Goal: Communication & Community: Ask a question

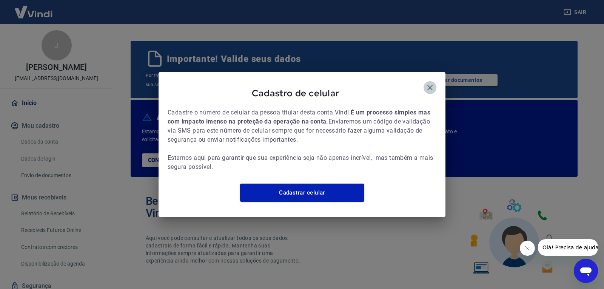
click at [432, 83] on icon "button" at bounding box center [429, 87] width 9 height 9
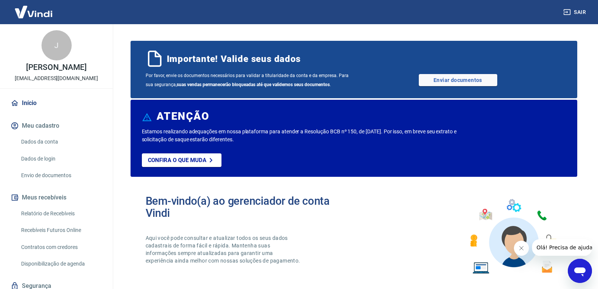
click at [576, 272] on icon "Abrir janela de mensagens" at bounding box center [579, 271] width 11 height 9
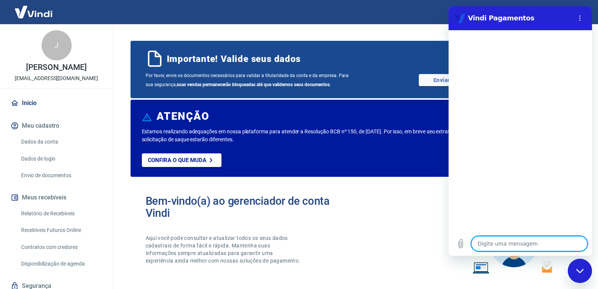
click at [482, 243] on textarea at bounding box center [529, 243] width 116 height 15
type textarea "o"
type textarea "x"
type textarea "oi"
type textarea "x"
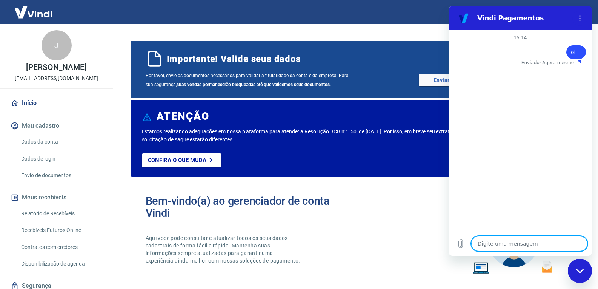
type textarea "x"
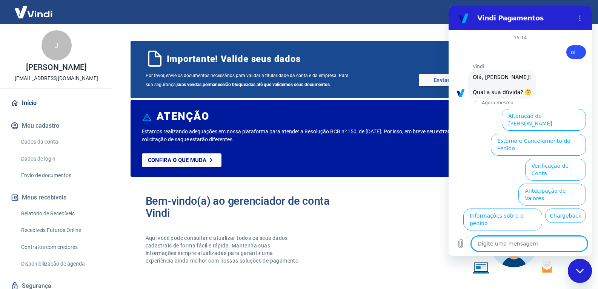
scroll to position [32, 0]
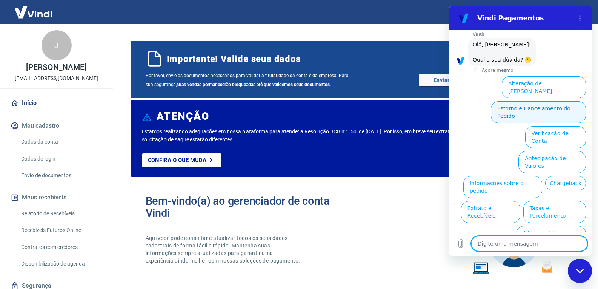
type textarea "f"
type textarea "x"
type textarea "fa"
type textarea "x"
type textarea "fal"
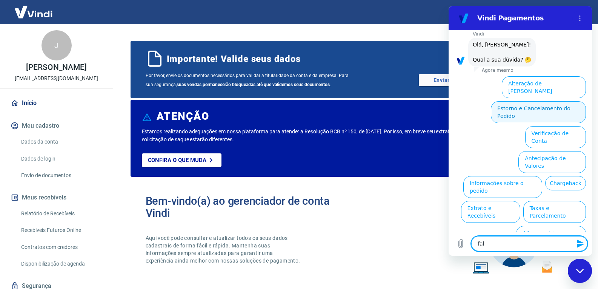
type textarea "x"
type textarea "fala"
type textarea "x"
type textarea "fala"
type textarea "x"
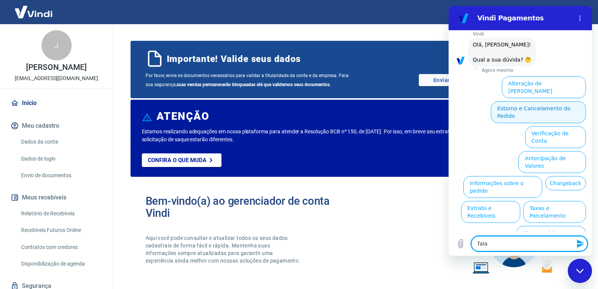
type textarea "fala"
type textarea "x"
type textarea "falar"
type textarea "x"
type textarea "falar"
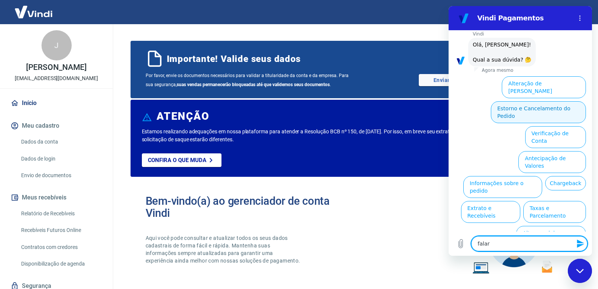
type textarea "x"
type textarea "falar c"
type textarea "x"
type textarea "falar co"
type textarea "x"
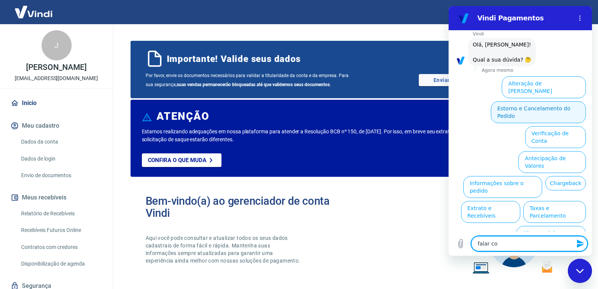
type textarea "falar com"
type textarea "x"
type textarea "falar com"
type textarea "x"
type textarea "falar com a"
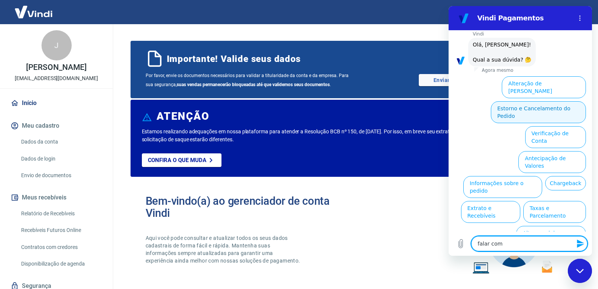
type textarea "x"
type textarea "falar com at"
type textarea "x"
type textarea "falar com ate"
type textarea "x"
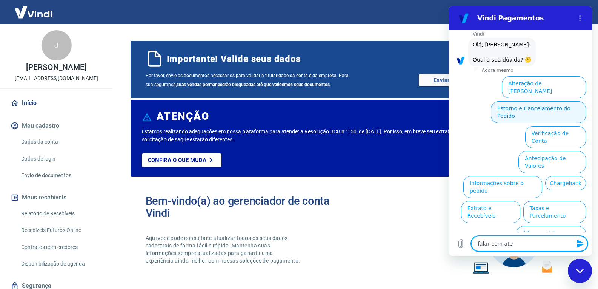
type textarea "falar com [GEOGRAPHIC_DATA]"
type textarea "x"
type textarea "falar com atend"
type textarea "x"
type textarea "falar com atende"
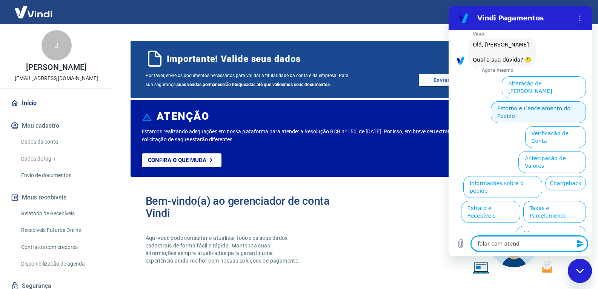
type textarea "x"
type textarea "falar com atenden"
type textarea "x"
type textarea "falar com atendent"
type textarea "x"
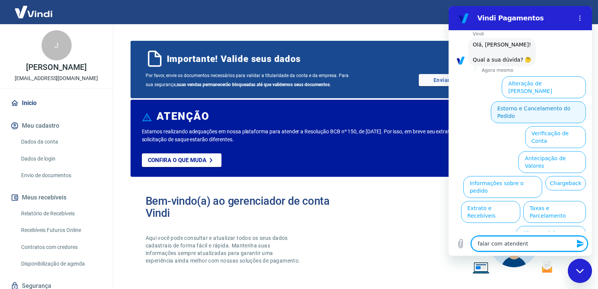
type textarea "falar com atendente"
type textarea "x"
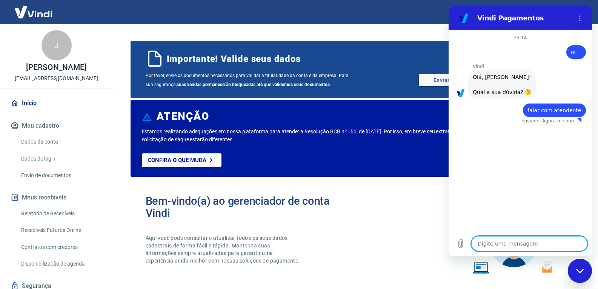
type textarea "x"
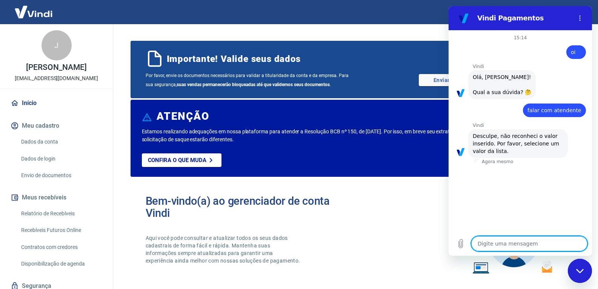
click at [495, 77] on span "Olá, [PERSON_NAME]! Qual a sua dúvida? 🤔" at bounding box center [502, 84] width 58 height 21
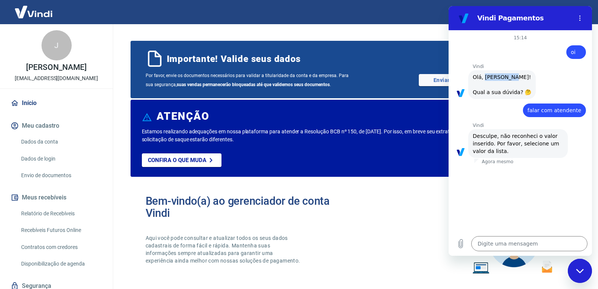
click at [495, 77] on span "Olá, [PERSON_NAME]! Qual a sua dúvida? 🤔" at bounding box center [502, 84] width 58 height 21
click at [492, 85] on div "Vindi diz: [PERSON_NAME], [PERSON_NAME]! Qual a sua dúvida? 🤔" at bounding box center [502, 84] width 68 height 29
click at [552, 106] on div "diz: falar com atendente" at bounding box center [554, 110] width 63 height 14
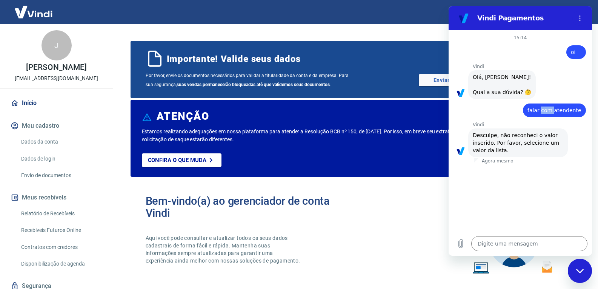
click at [550, 113] on span "falar com atendente" at bounding box center [555, 110] width 54 height 6
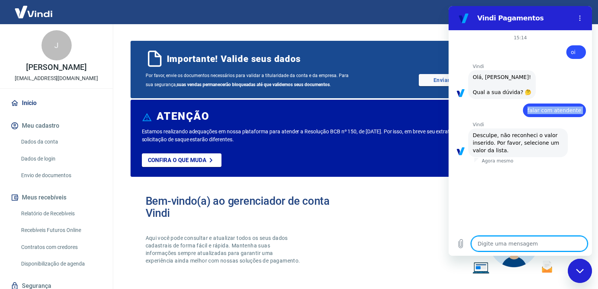
click at [543, 240] on textarea at bounding box center [529, 243] width 116 height 15
paste textarea "falar com atendente"
type textarea "falar com atendente"
type textarea "x"
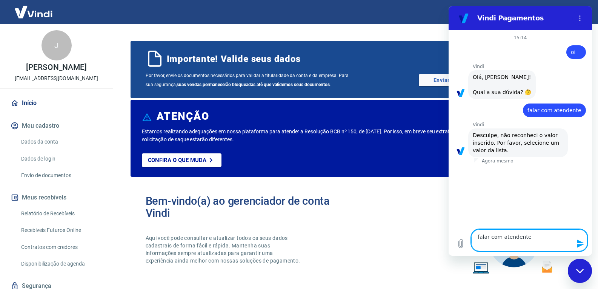
type textarea "falar com atendente"
click at [578, 246] on icon "Enviar mensagem" at bounding box center [580, 243] width 7 height 8
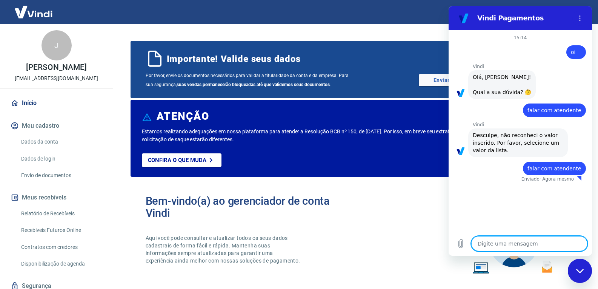
type textarea "x"
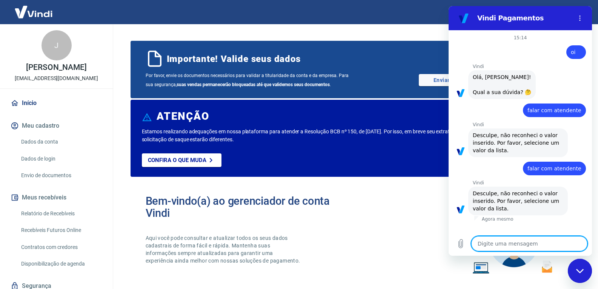
paste textarea "falar com atendente"
type textarea "falar com atendente"
type textarea "x"
type textarea "falar com atendente"
type textarea "x"
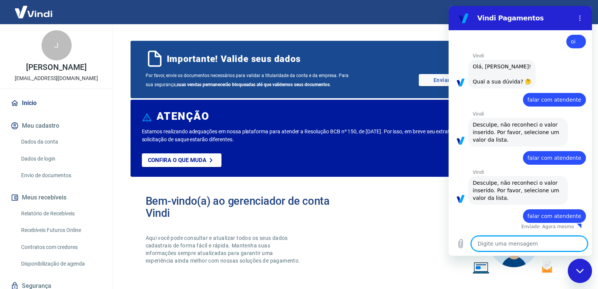
type textarea "x"
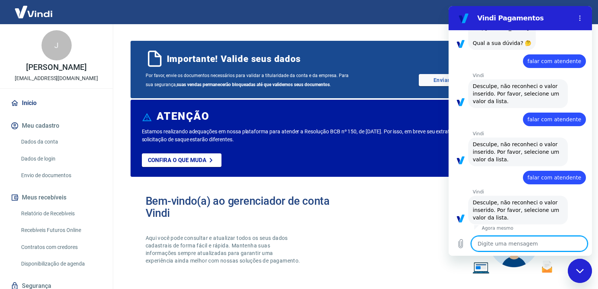
scroll to position [51, 0]
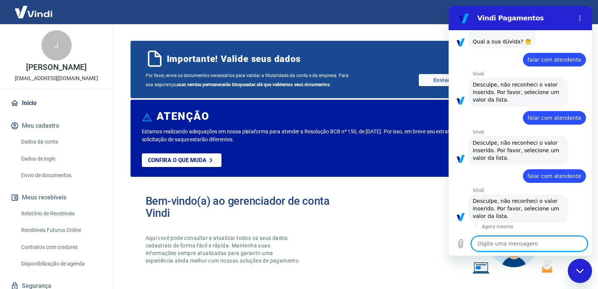
type textarea "o"
type textarea "x"
type textarea "oi"
type textarea "x"
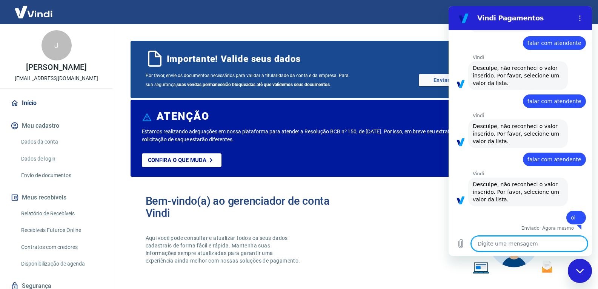
scroll to position [69, 0]
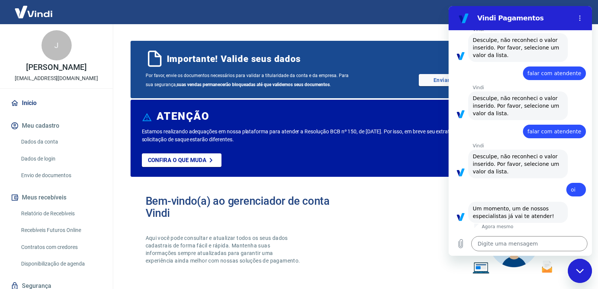
drag, startPoint x: 419, startPoint y: 208, endPoint x: 398, endPoint y: 204, distance: 21.0
click at [417, 208] on div "Bem-vindo(a) ao gerenciador de conta Vindi Aqui você pode consultar e atualizar…" at bounding box center [354, 237] width 447 height 108
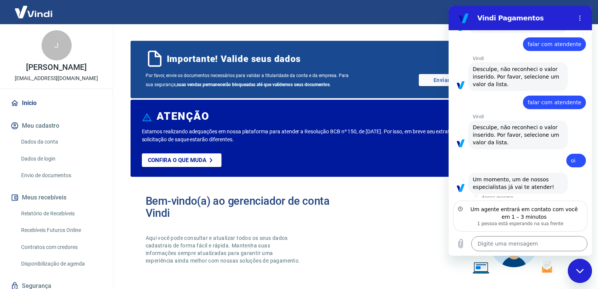
scroll to position [129, 0]
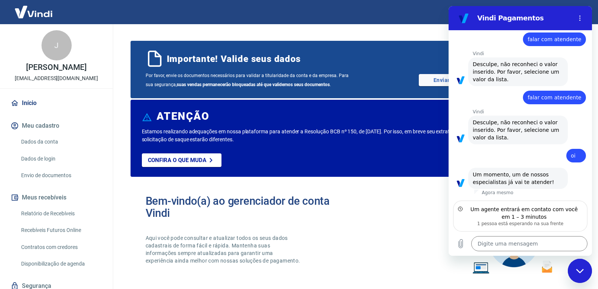
type textarea "x"
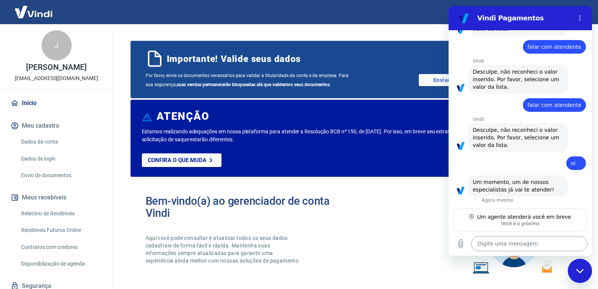
click at [560, 242] on textarea at bounding box center [529, 243] width 116 height 15
type textarea "G"
type textarea "x"
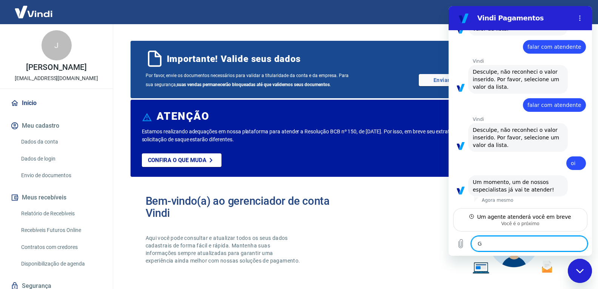
type textarea "Go"
type textarea "x"
type textarea "Gos"
type textarea "x"
type textarea "Gost"
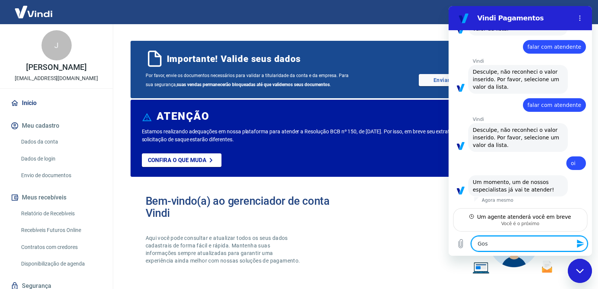
type textarea "x"
type textarea "Gosta"
type textarea "x"
type textarea "Gostar"
type textarea "x"
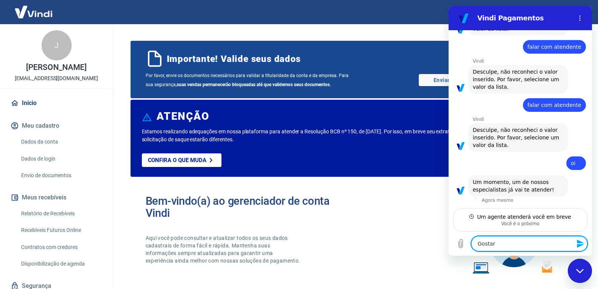
type textarea "Gostari"
type textarea "x"
type textarea "Gostaria"
type textarea "x"
type textarea "Gostaria"
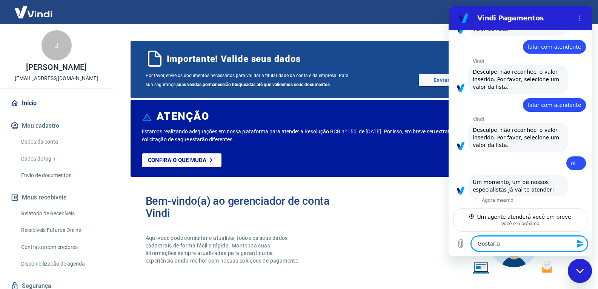
type textarea "x"
type textarea "Gostaria d"
type textarea "x"
type textarea "Gostaria da"
type textarea "x"
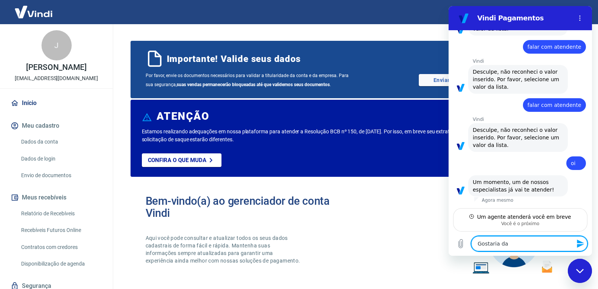
type textarea "Gostaria da"
type textarea "x"
type textarea "Gostaria da r"
type textarea "x"
type textarea "Gostaria da re"
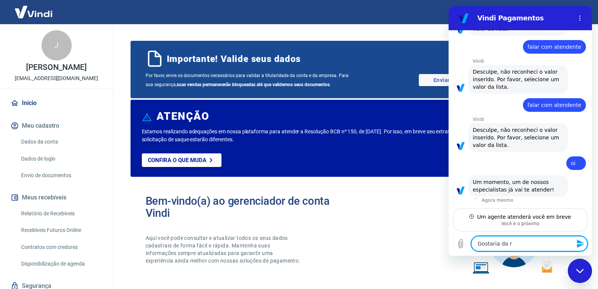
type textarea "x"
type textarea "Gostaria da reo"
type textarea "x"
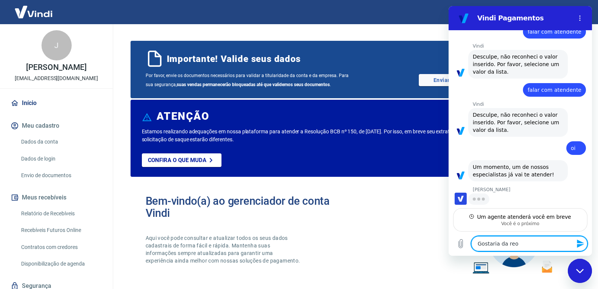
scroll to position [136, 0]
type textarea "Gostaria da re"
type textarea "x"
type textarea "Gostaria da res"
type textarea "x"
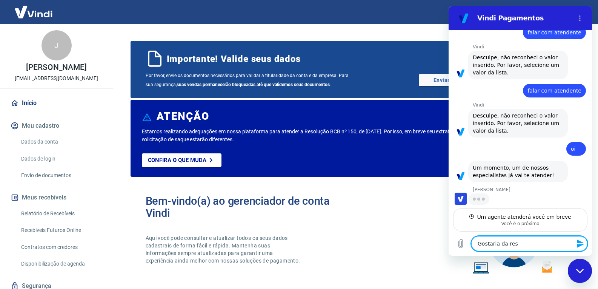
type textarea "Gostaria da reso"
type textarea "x"
type textarea "Gostaria da resol"
type textarea "x"
type textarea "Gostaria da resolu"
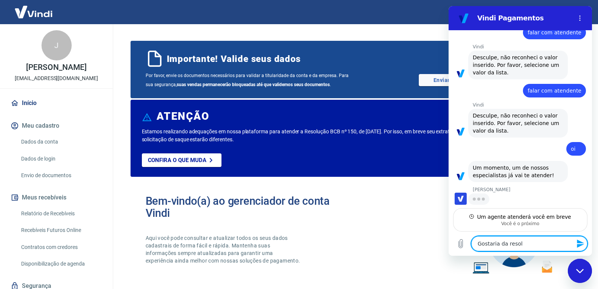
type textarea "x"
type textarea "Gostaria da resoluc"
type textarea "x"
type textarea "Gostaria da resolu"
type textarea "x"
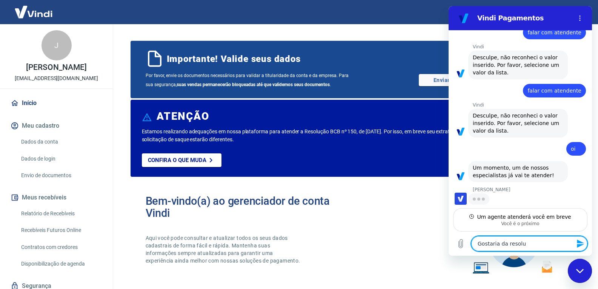
type textarea "Gostaria da resoluç"
type textarea "x"
type textarea "Gostaria da resoluçã"
type textarea "x"
type textarea "Gostaria da resolução"
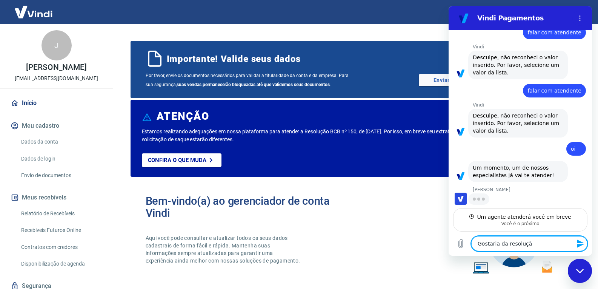
type textarea "x"
type textarea "Gostaria da resolução"
type textarea "x"
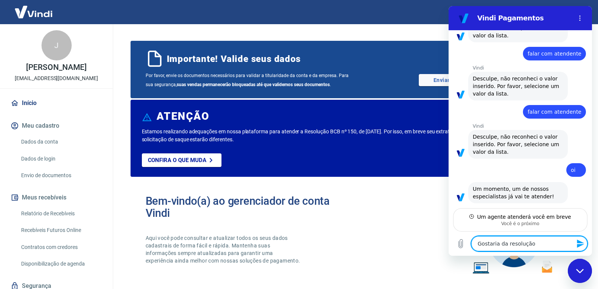
type textarea "Gostaria da resolução i"
type textarea "x"
type textarea "Gostaria da resolução im"
type textarea "x"
type textarea "Gostaria da resolução ime"
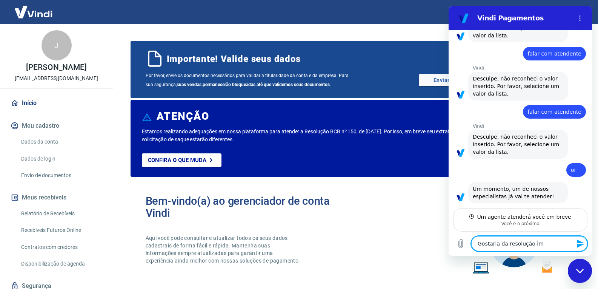
type textarea "x"
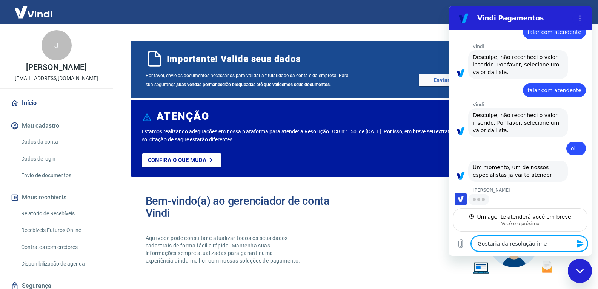
type textarea "Gostaria da resolução imed"
type textarea "x"
type textarea "Gostaria da resolução imedi"
type textarea "x"
type textarea "Gostaria da resolução imedia"
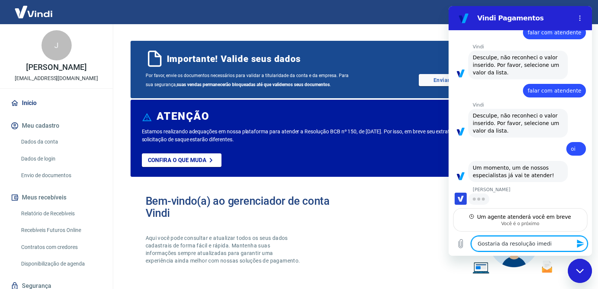
type textarea "x"
type textarea "Gostaria da resolução imediat"
type textarea "x"
type textarea "Gostaria da resolução imediata"
type textarea "x"
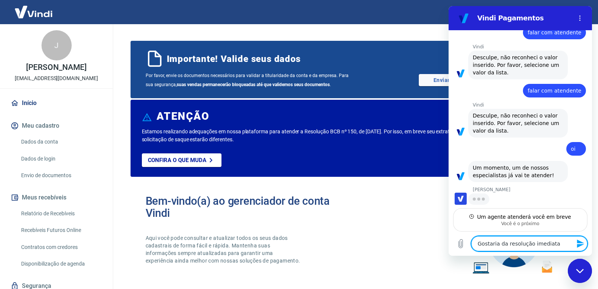
type textarea "Gostaria da resolução imediata"
type textarea "x"
type textarea "Gostaria da resolução imediata d"
type textarea "x"
type textarea "Gostaria da resolução imediata do"
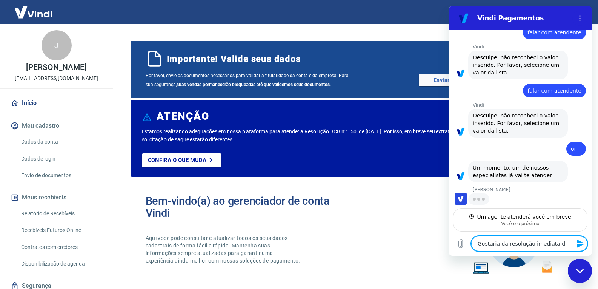
type textarea "x"
type textarea "Gostaria da resolução imediata do"
type textarea "x"
type textarea "Gostaria da resolução imediata do t"
type textarea "x"
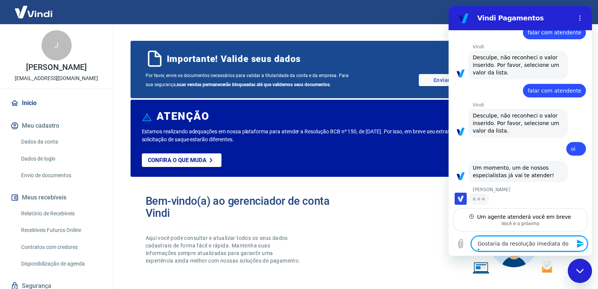
type textarea "Gostaria da resolução imediata do ti"
type textarea "x"
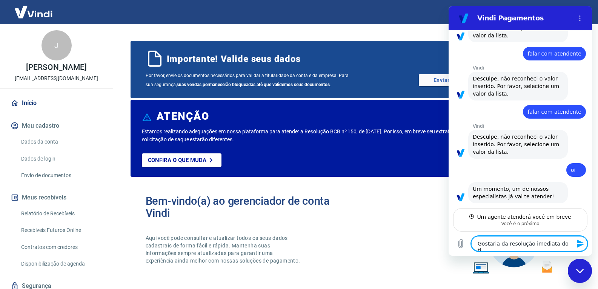
type textarea "Gostaria da resolução imediata do tic"
type textarea "x"
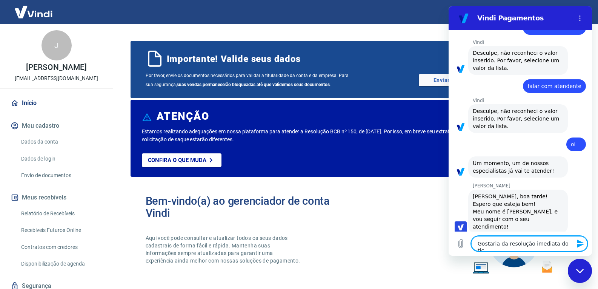
type textarea "Gostaria da resolução imediata do tick"
type textarea "x"
type textarea "Gostaria da resolução imediata do ticke"
type textarea "x"
type textarea "Gostaria da resolução imediata do ticket"
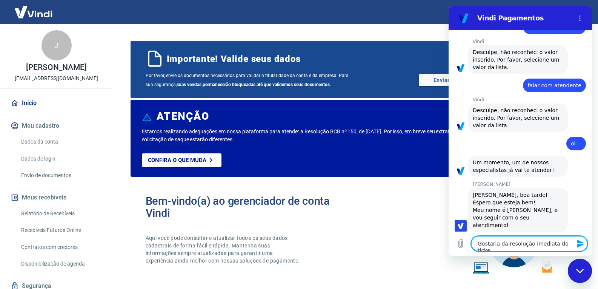
type textarea "x"
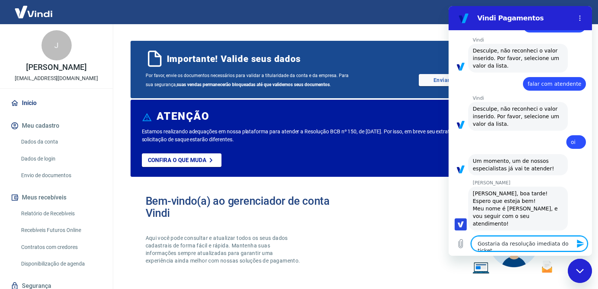
type textarea "Gostaria da resolução imediata do ticket"
type textarea "x"
paste textarea "1669406"
type textarea "Gostaria da resolução imediata do ticket 1669406"
type textarea "x"
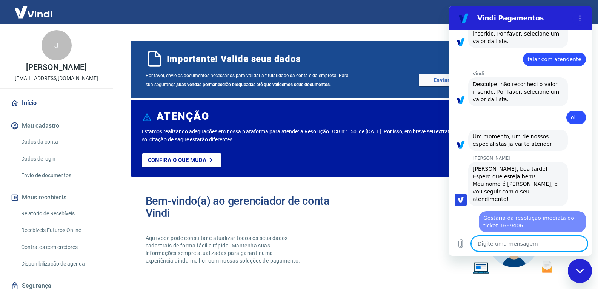
type textarea "x"
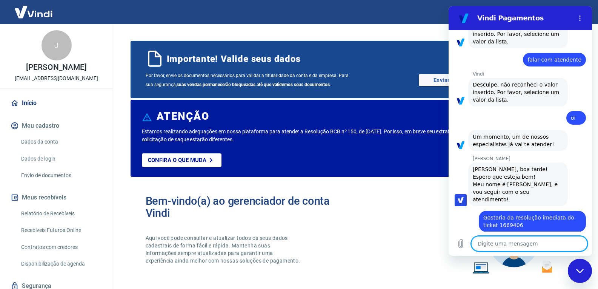
scroll to position [168, 0]
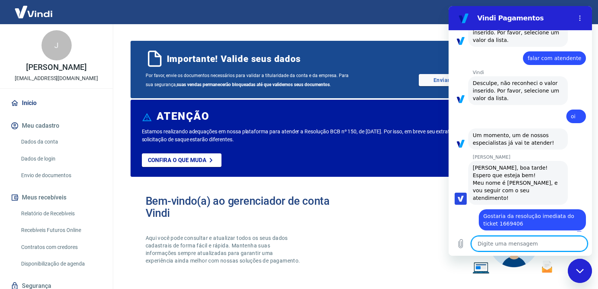
type textarea "f"
type textarea "x"
type textarea "fa"
type textarea "x"
type textarea "faz"
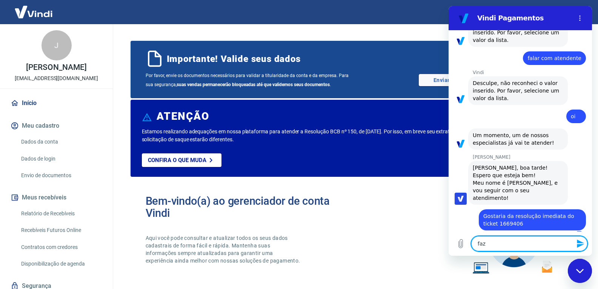
type textarea "x"
type textarea "faz"
type textarea "x"
type textarea "faz m"
type textarea "x"
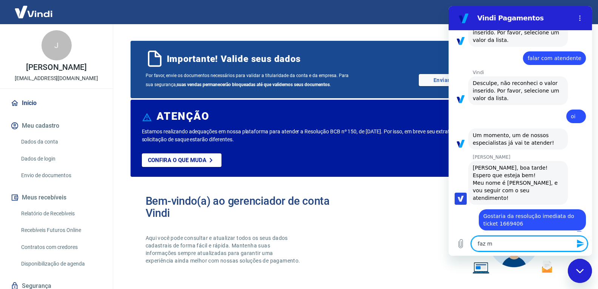
type textarea "faz ma"
type textarea "x"
type textarea "faz mai"
type textarea "x"
type textarea "faz mais"
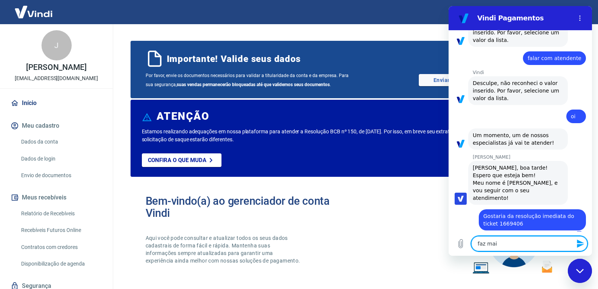
type textarea "x"
type textarea "faz mais"
type textarea "x"
type textarea "faz mais d"
type textarea "x"
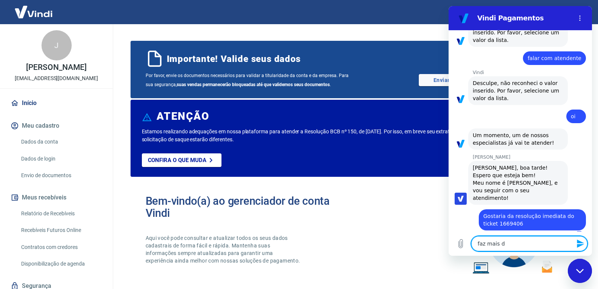
type textarea "faz mais de"
type textarea "x"
type textarea "faz mais de"
type textarea "x"
type textarea "faz mais de u"
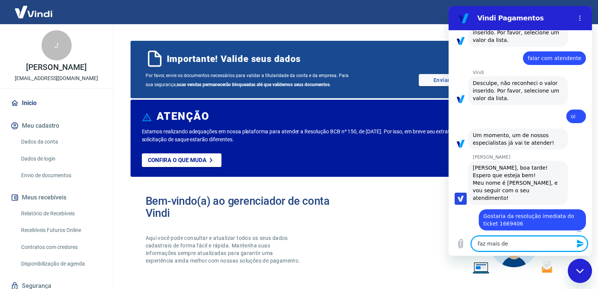
type textarea "x"
type textarea "faz mais de um"
type textarea "x"
type textarea "faz mais de uma"
type textarea "x"
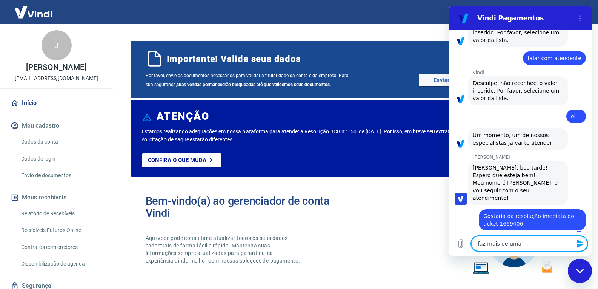
type textarea "faz mais de uma"
type textarea "x"
type textarea "faz mais de uma s"
type textarea "x"
type textarea "faz mais de uma se"
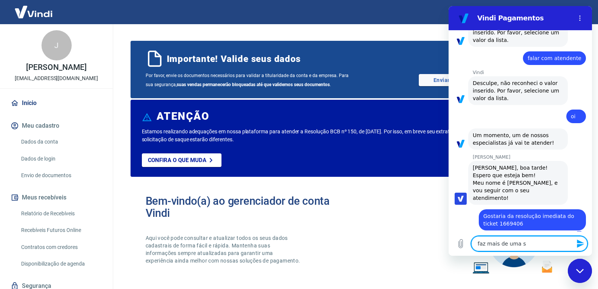
type textarea "x"
type textarea "faz mais de uma sem"
type textarea "x"
type textarea "faz mais de uma sema"
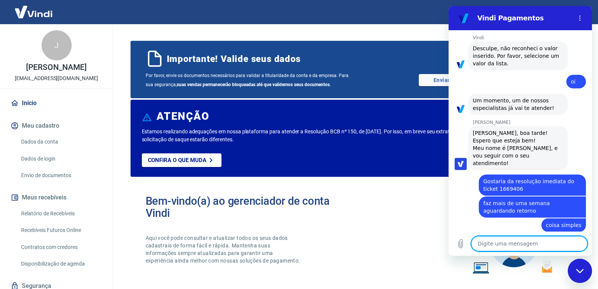
scroll to position [205, 0]
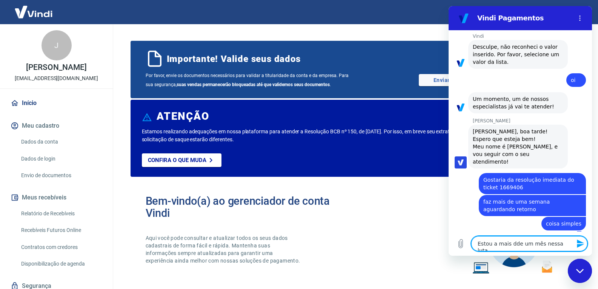
click at [511, 238] on textarea "Estou a mais dde um mês nessa luta" at bounding box center [529, 243] width 116 height 15
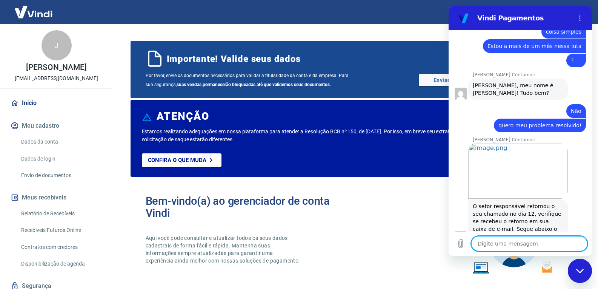
scroll to position [423, 0]
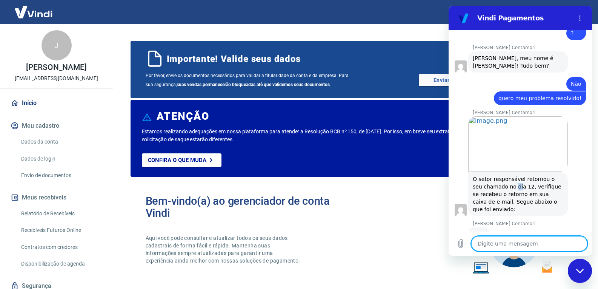
drag, startPoint x: 507, startPoint y: 179, endPoint x: 535, endPoint y: 175, distance: 28.6
click at [513, 178] on span "O setor responsável retornou o seu chamado no dia 12, verifique se recebeu o re…" at bounding box center [518, 194] width 90 height 36
click at [537, 190] on div "[PERSON_NAME] Centamori diz: O setor responsável retornou o seu chamado no dia …" at bounding box center [518, 194] width 100 height 44
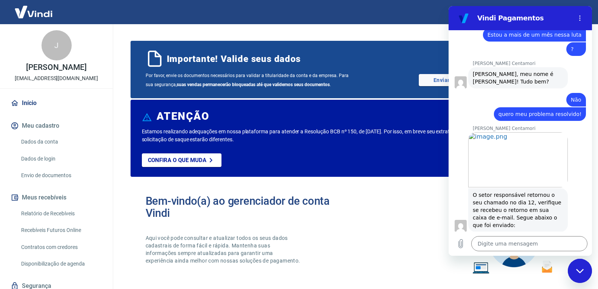
scroll to position [409, 0]
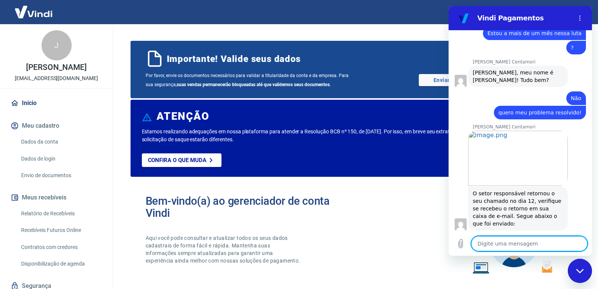
click at [489, 241] on textarea at bounding box center [529, 243] width 116 height 15
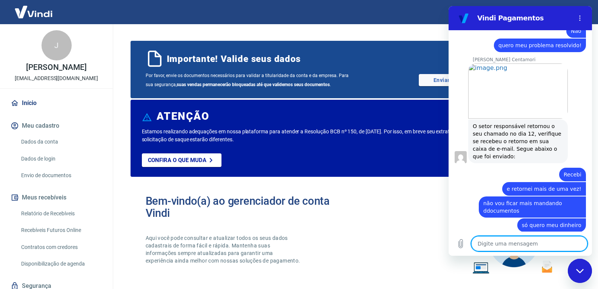
scroll to position [478, 0]
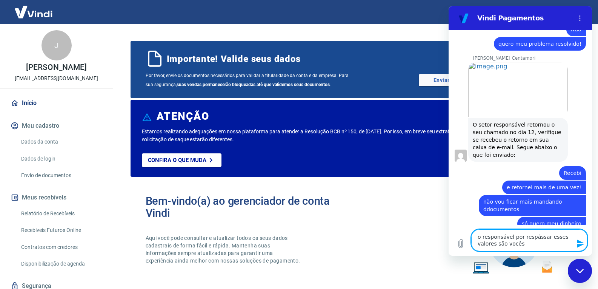
click at [481, 233] on textarea "o responsável por respássar esses valores são vocês" at bounding box center [529, 240] width 116 height 22
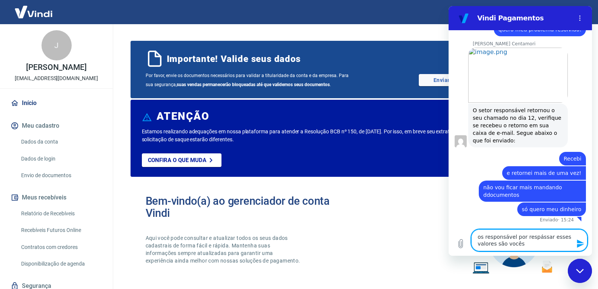
click at [512, 237] on textarea "os responsável por respássar esses valores são vocês" at bounding box center [529, 240] width 116 height 22
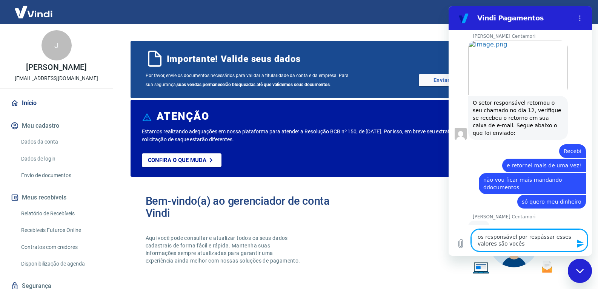
scroll to position [499, 0]
click at [580, 247] on icon "Enviar mensagem" at bounding box center [580, 243] width 9 height 9
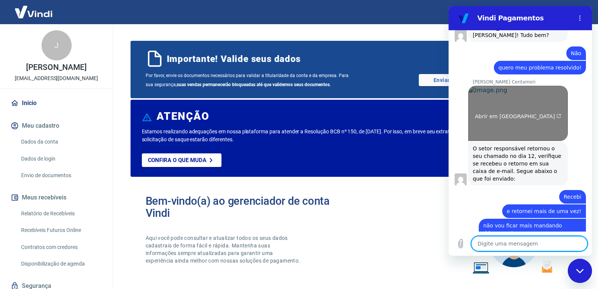
scroll to position [366, 0]
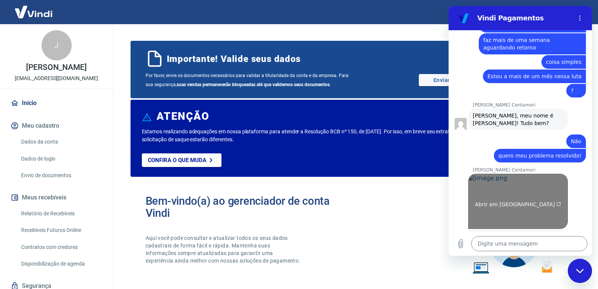
click at [558, 184] on link "Abrir em [GEOGRAPHIC_DATA]" at bounding box center [518, 201] width 100 height 55
